Goal: Task Accomplishment & Management: Manage account settings

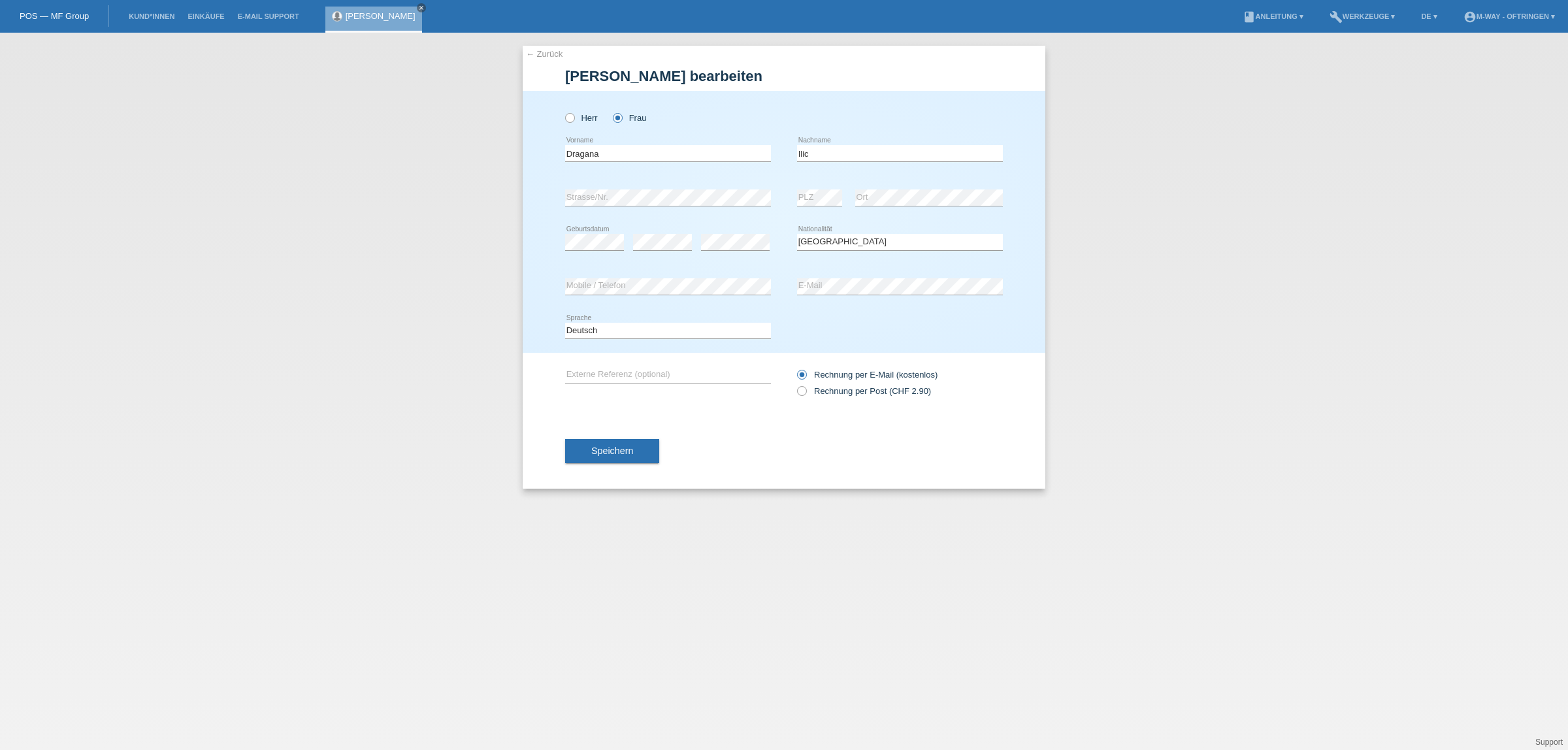
select select "CH"
click at [164, 15] on link "Kund*innen" at bounding box center [151, 17] width 59 height 8
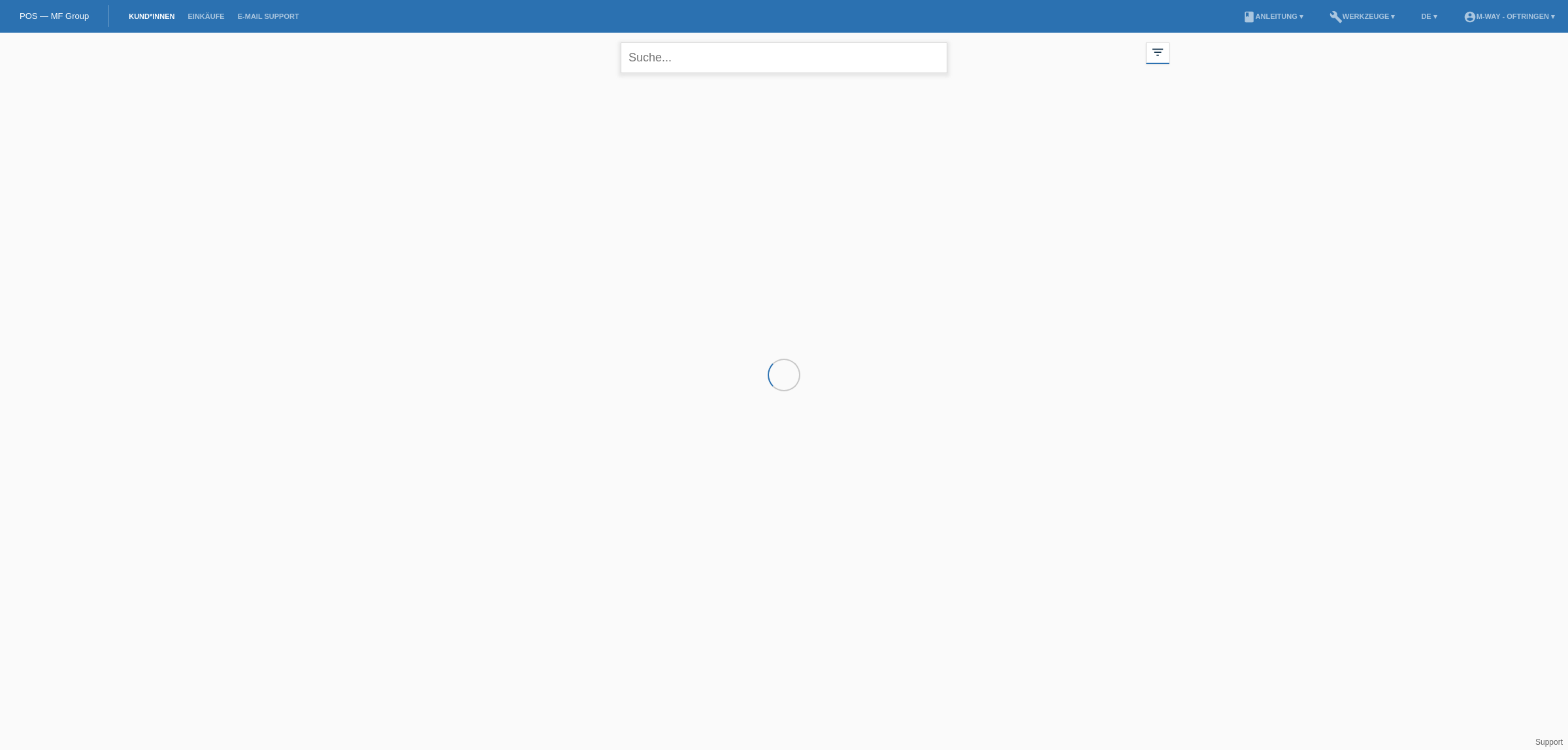
click at [763, 59] on input "text" at bounding box center [784, 57] width 326 height 31
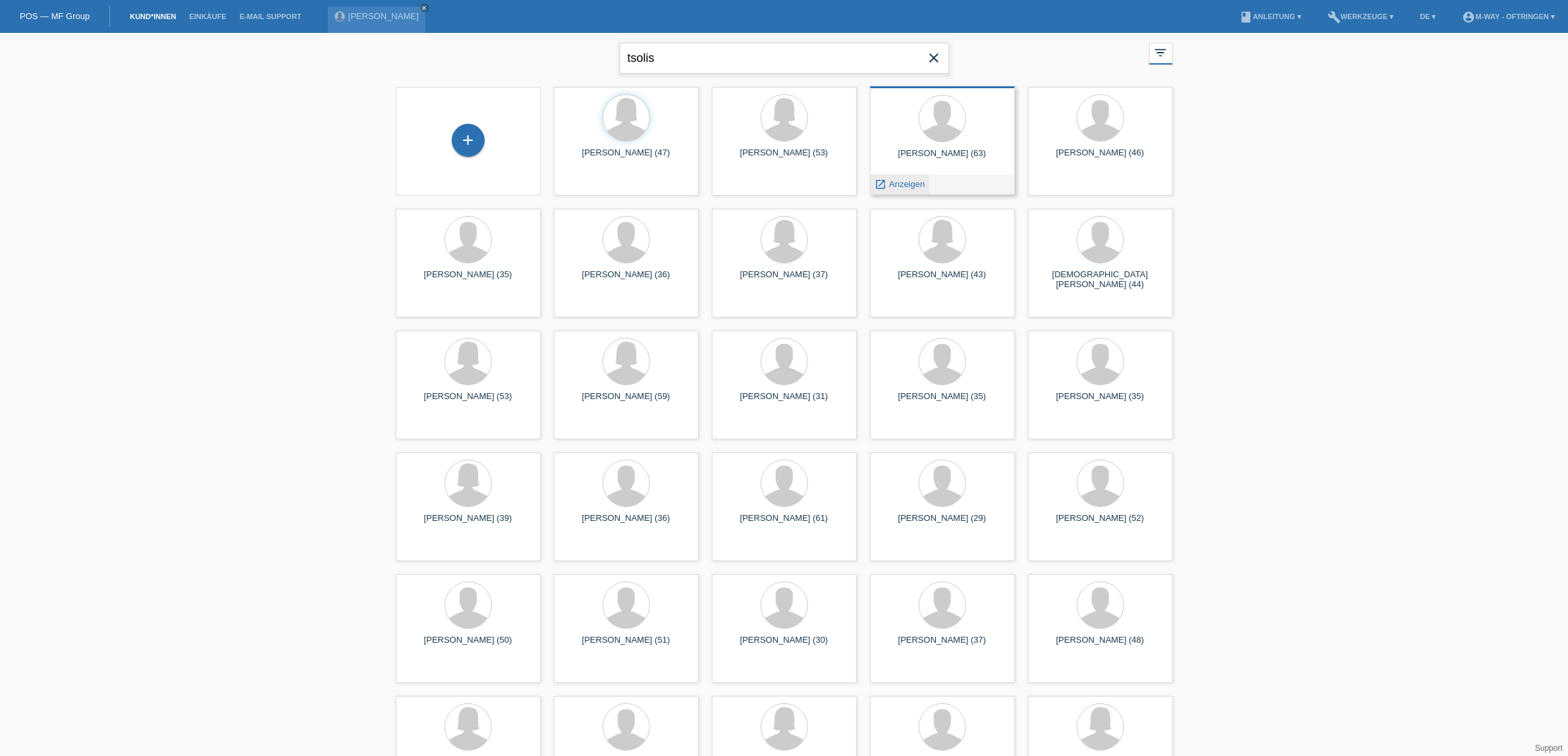
type input "tsolis"
click at [910, 183] on span "Anzeigen" at bounding box center [907, 184] width 36 height 10
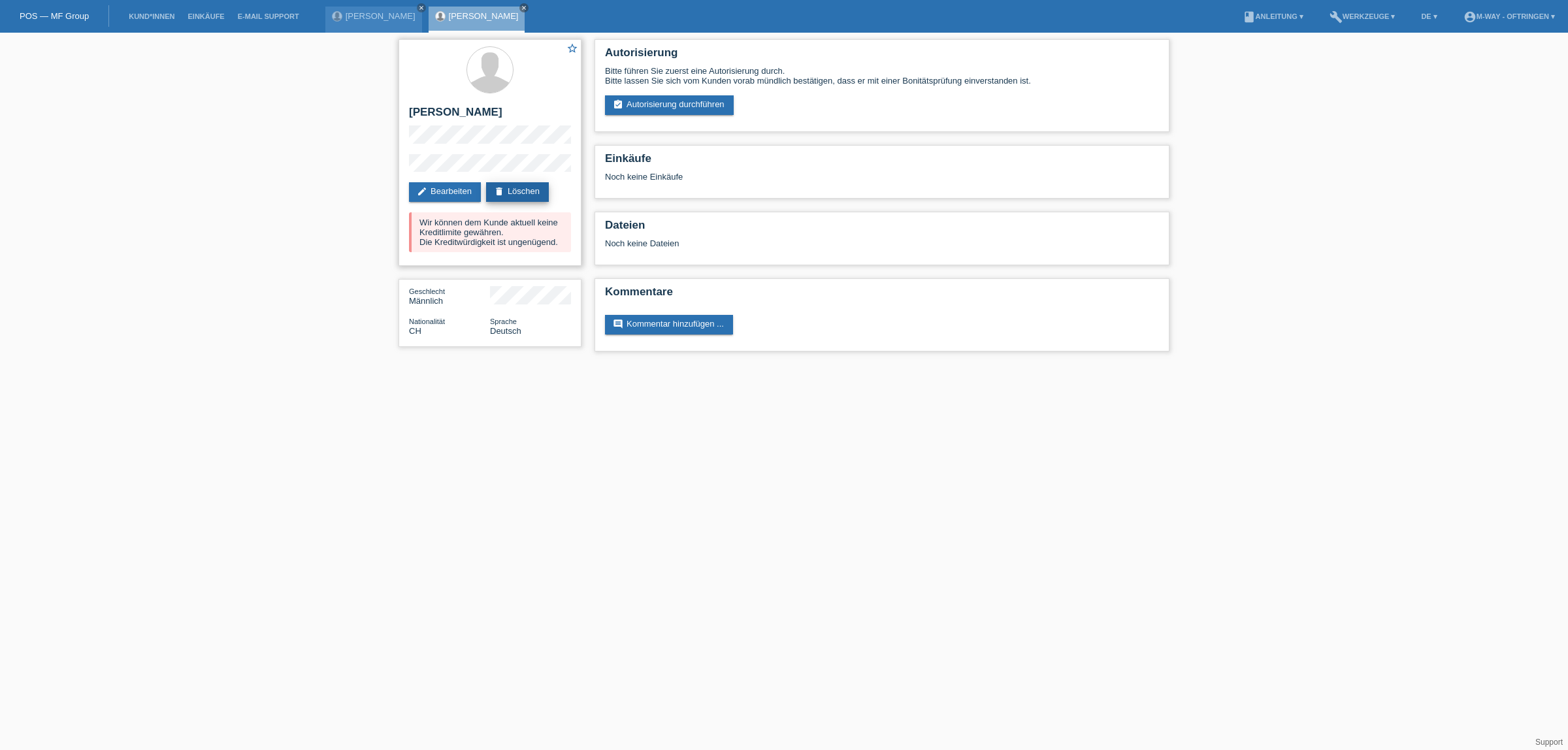
click at [526, 188] on link "delete Löschen" at bounding box center [517, 192] width 62 height 20
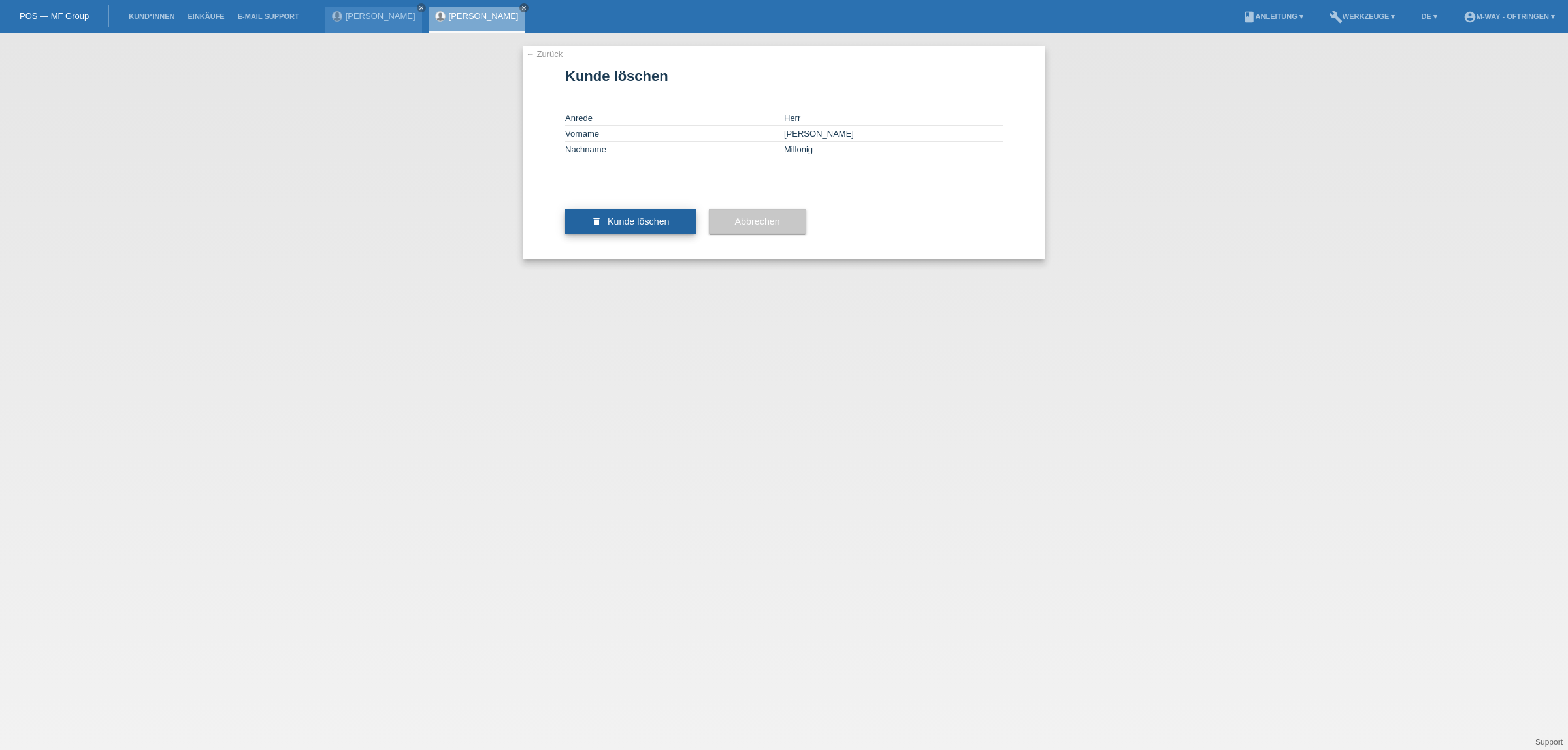
click at [642, 226] on span "Kunde löschen" at bounding box center [638, 222] width 62 height 11
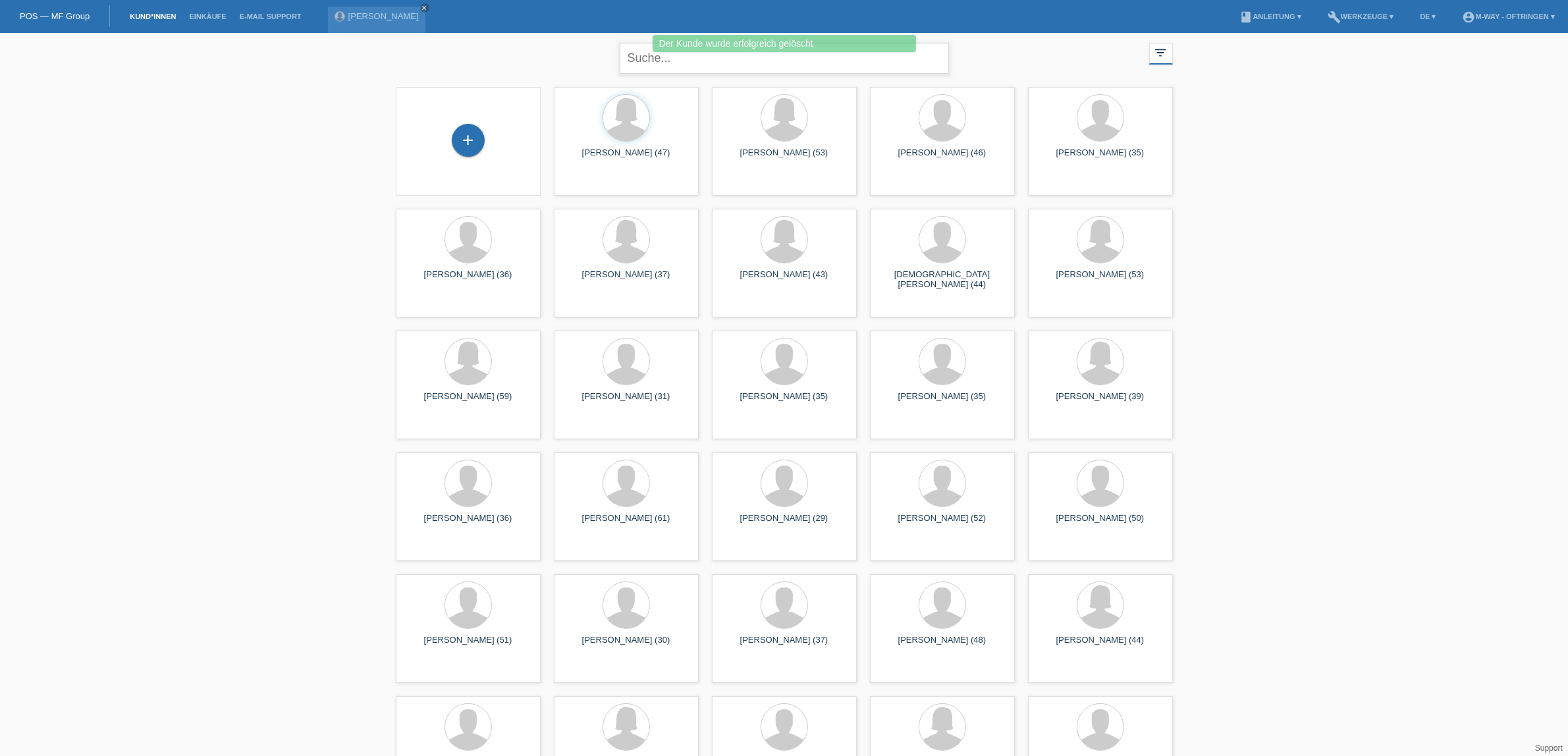
click at [693, 61] on input "text" at bounding box center [784, 58] width 329 height 31
type input "tsolis"
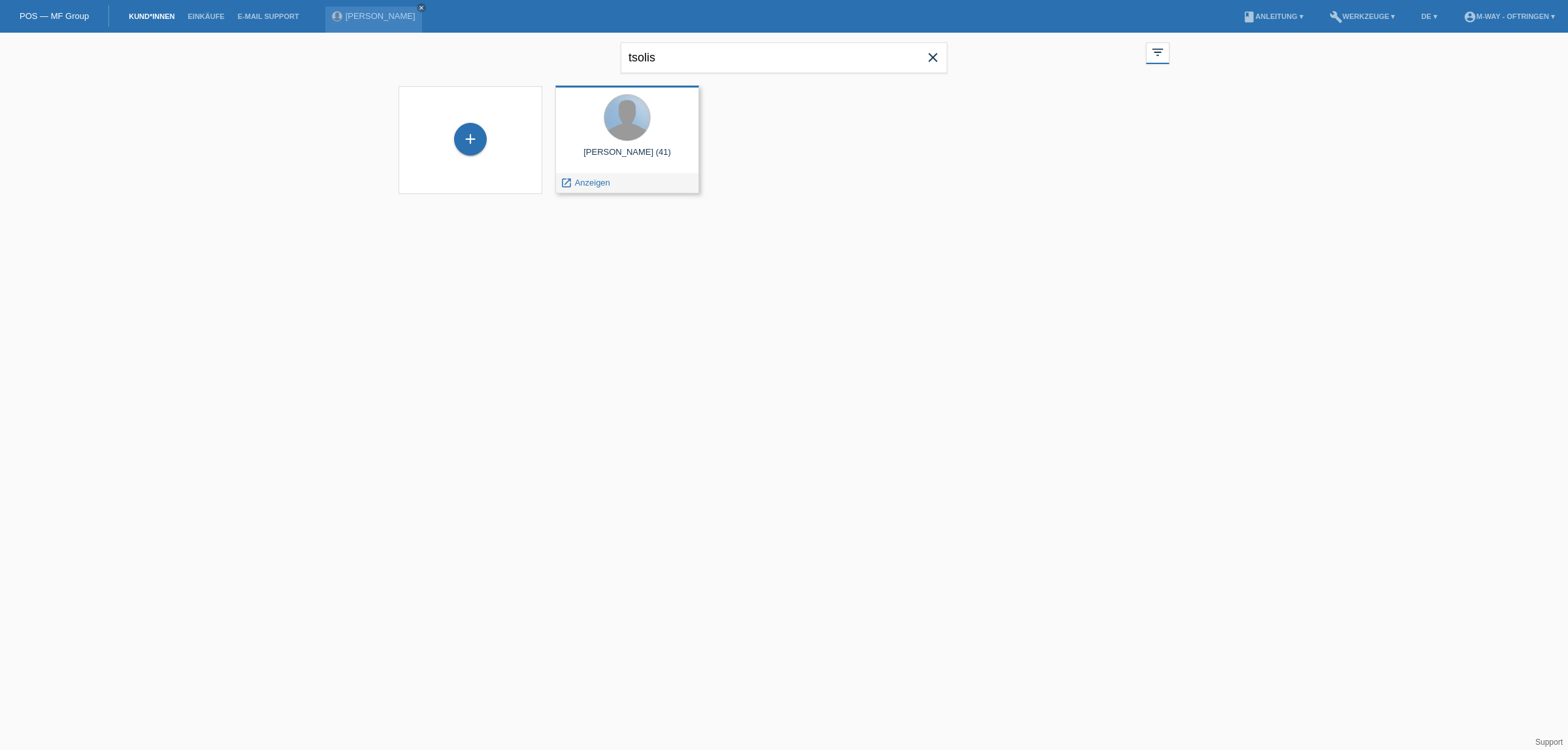
click at [635, 119] on div at bounding box center [626, 117] width 46 height 46
click at [594, 187] on span "Anzeigen" at bounding box center [592, 182] width 35 height 10
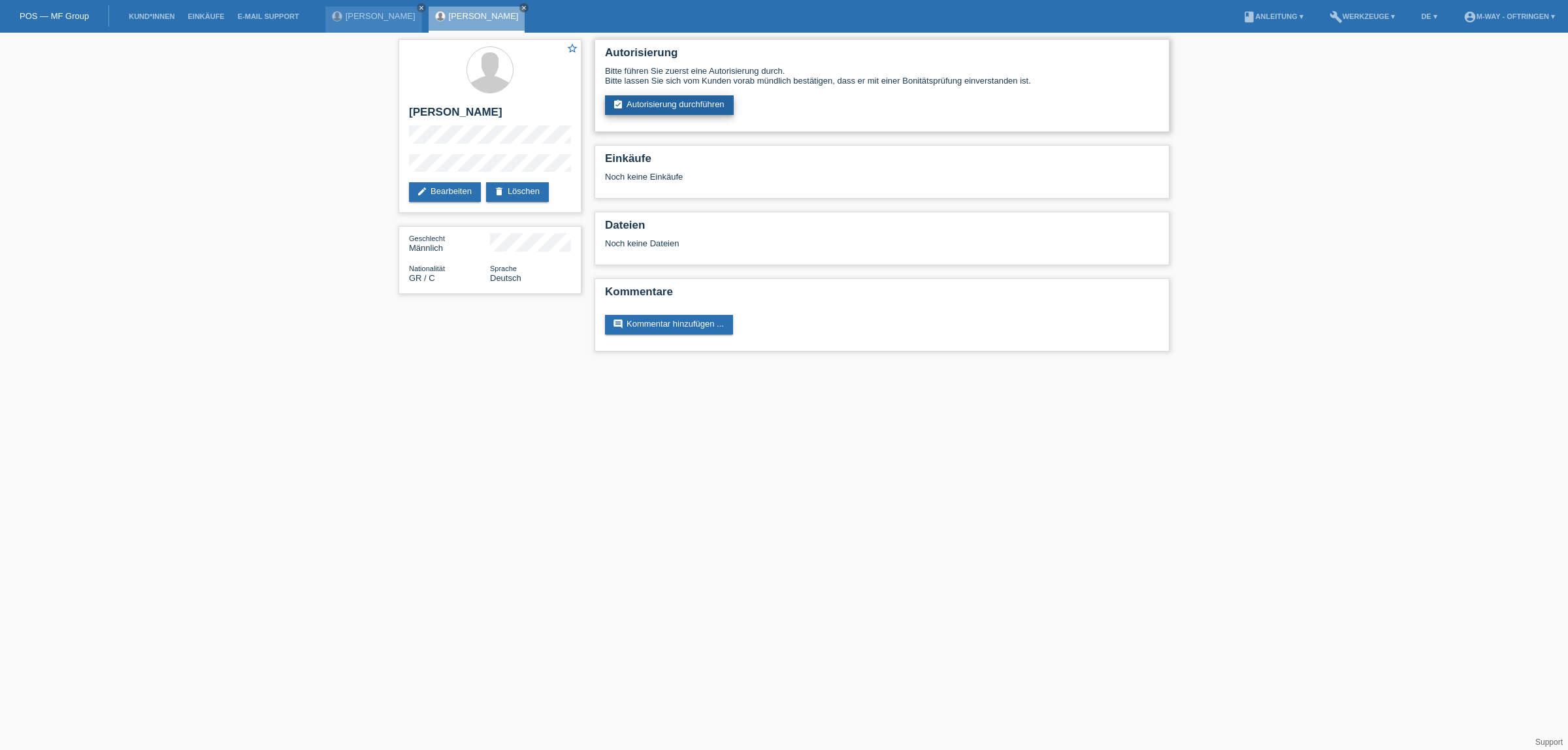
click at [674, 105] on link "assignment_turned_in Autorisierung durchführen" at bounding box center [669, 105] width 129 height 20
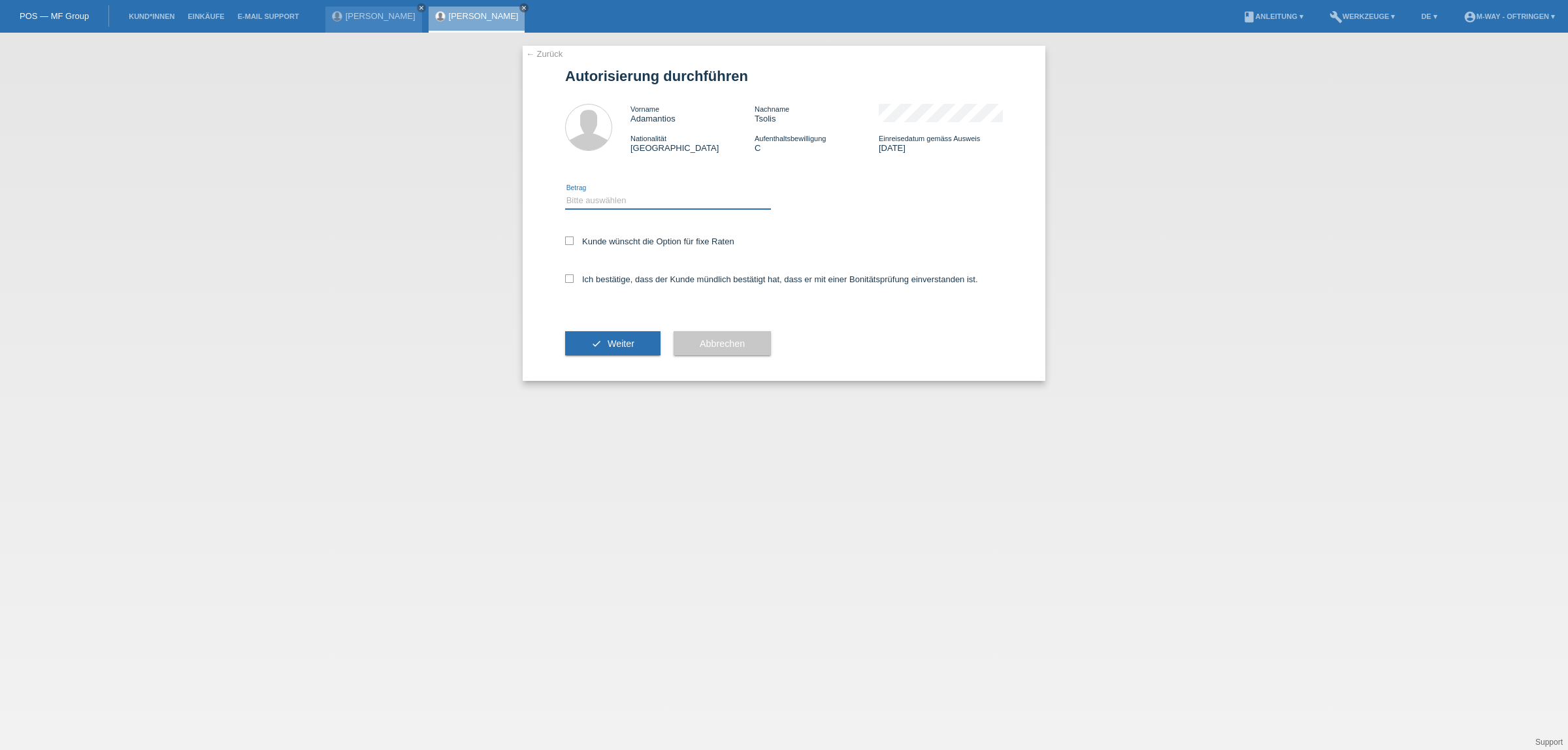
click at [619, 198] on select "Bitte auswählen CHF 1.00 - CHF 499.00 CHF 500.00 - CHF 1'999.00 CHF 2'000.00 - …" at bounding box center [668, 200] width 206 height 16
select select "3"
click at [565, 193] on select "Bitte auswählen CHF 1.00 - CHF 499.00 CHF 500.00 - CHF 1'999.00 CHF 2'000.00 - …" at bounding box center [668, 200] width 206 height 16
click at [572, 238] on icon at bounding box center [569, 240] width 8 height 8
click at [572, 238] on input "Kunde wünscht die Option für fixe Raten" at bounding box center [569, 240] width 8 height 8
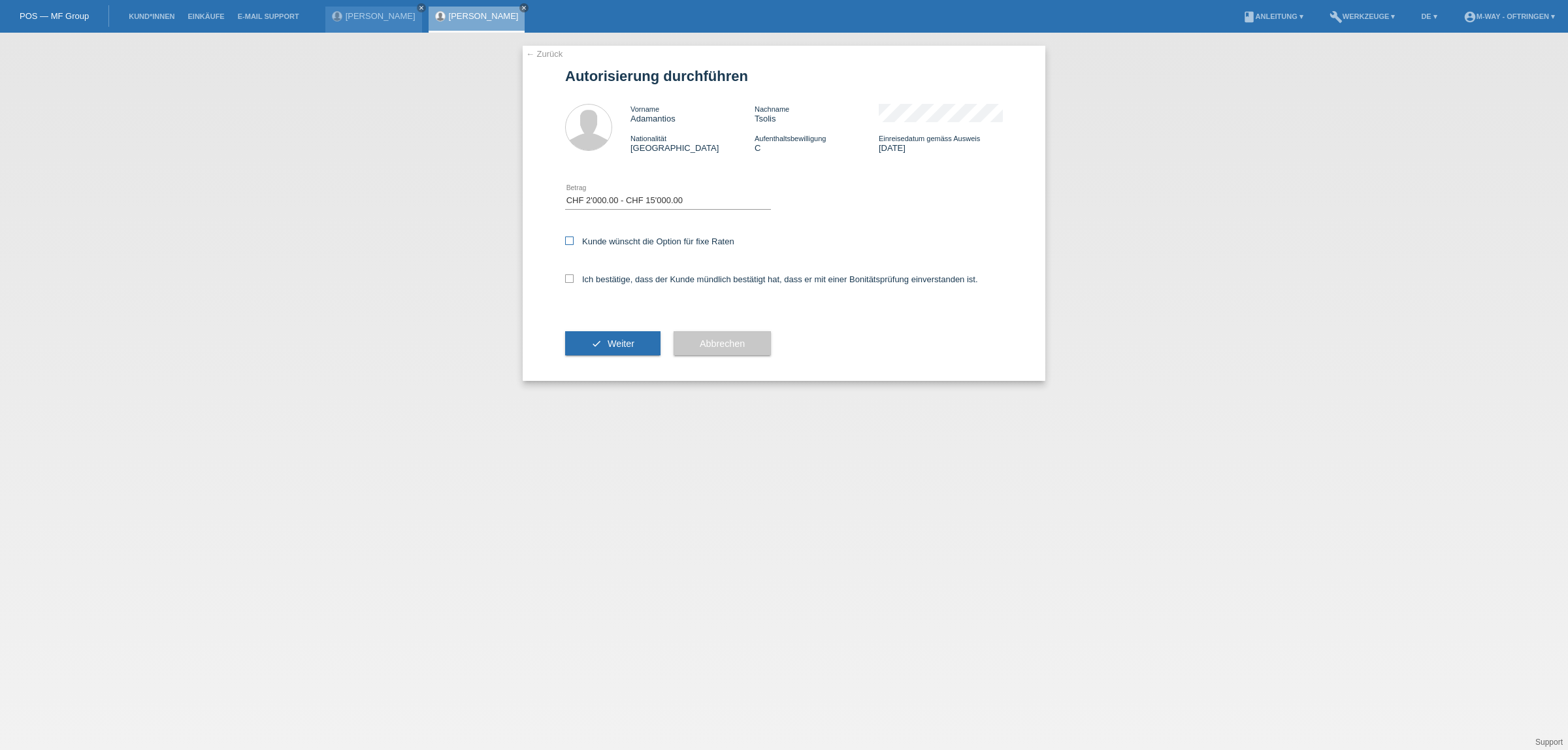
checkbox input "true"
click at [573, 278] on icon at bounding box center [569, 278] width 8 height 8
click at [573, 278] on input "Ich bestätige, dass der Kunde mündlich bestätigt hat, dass er mit einer Bonität…" at bounding box center [569, 278] width 8 height 8
checkbox input "true"
click at [623, 344] on span "Weiter" at bounding box center [621, 344] width 27 height 11
